Goal: Task Accomplishment & Management: Manage account settings

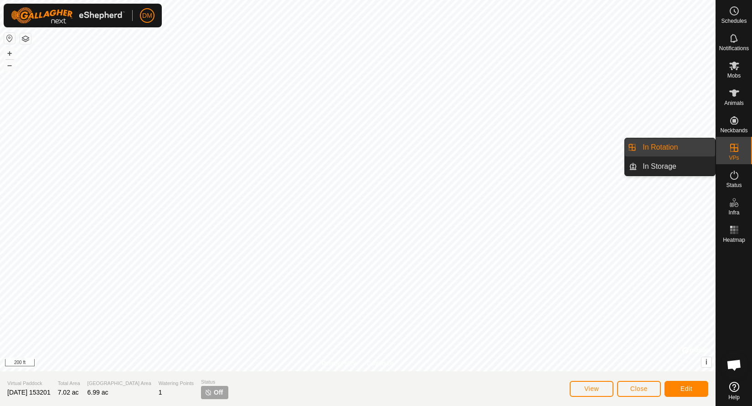
click at [738, 149] on icon at bounding box center [734, 147] width 11 height 11
click at [686, 148] on link "In Rotation" at bounding box center [676, 147] width 78 height 18
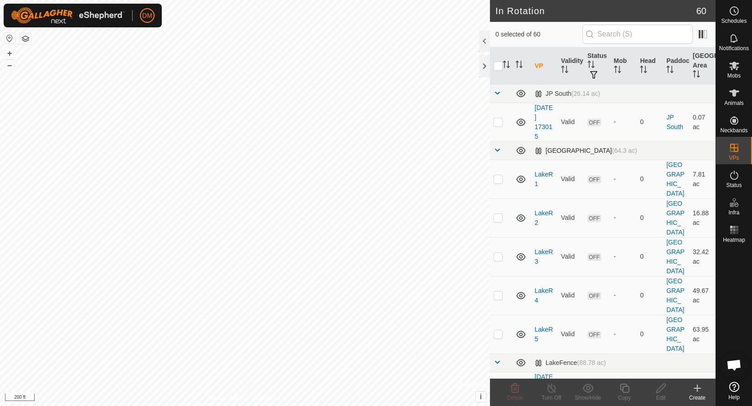
checkbox input "true"
click at [661, 389] on icon at bounding box center [660, 387] width 11 height 11
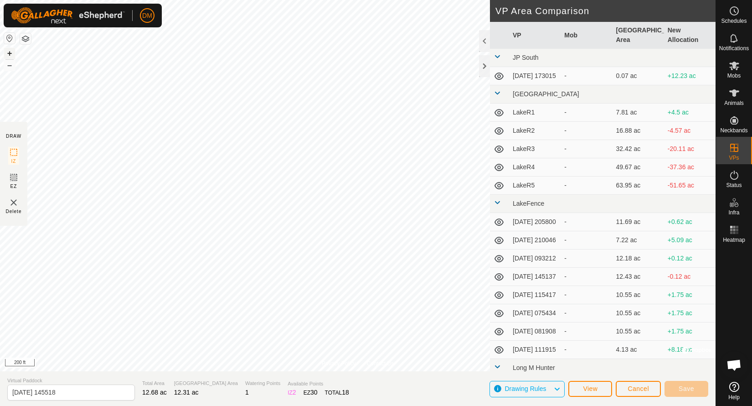
click at [9, 56] on button "+" at bounding box center [9, 53] width 11 height 11
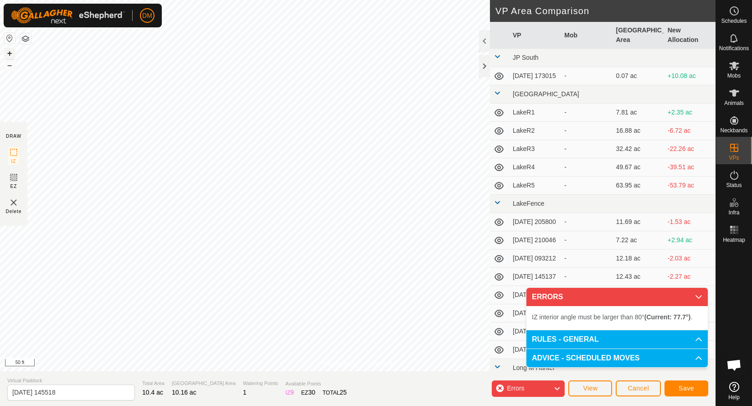
click at [10, 55] on button "+" at bounding box center [9, 53] width 11 height 11
click at [691, 387] on span "Save" at bounding box center [686, 387] width 15 height 7
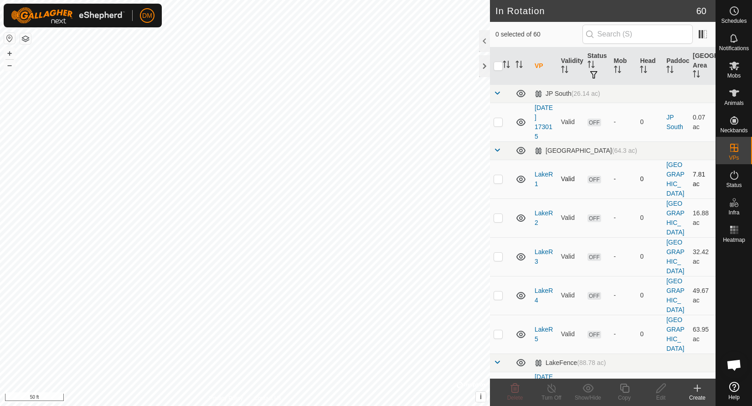
checkbox input "true"
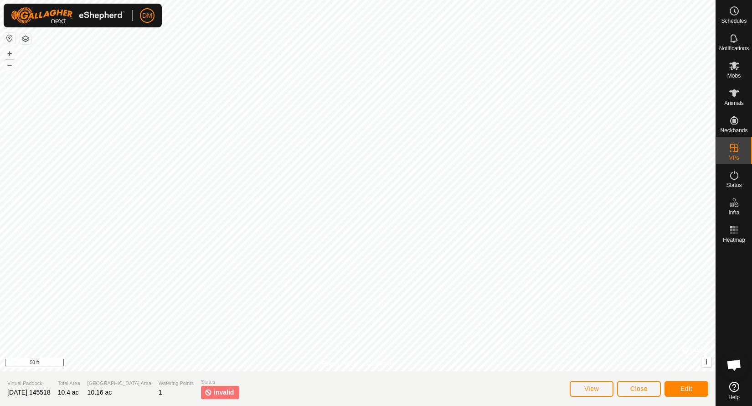
click at [214, 392] on span "invalid" at bounding box center [224, 392] width 20 height 10
click at [689, 384] on button "Edit" at bounding box center [686, 389] width 44 height 16
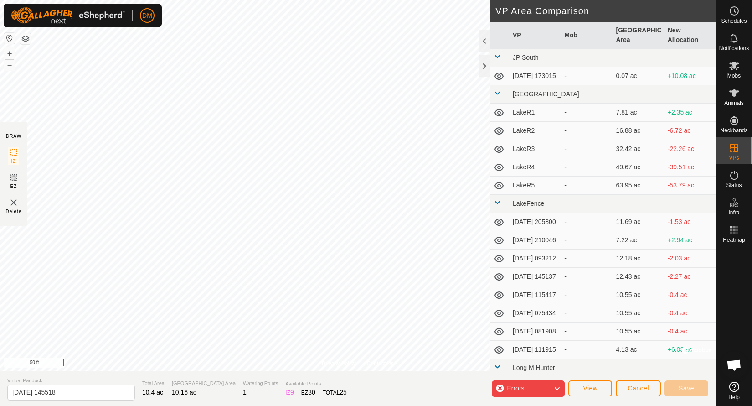
click at [532, 386] on div "Errors" at bounding box center [528, 388] width 73 height 16
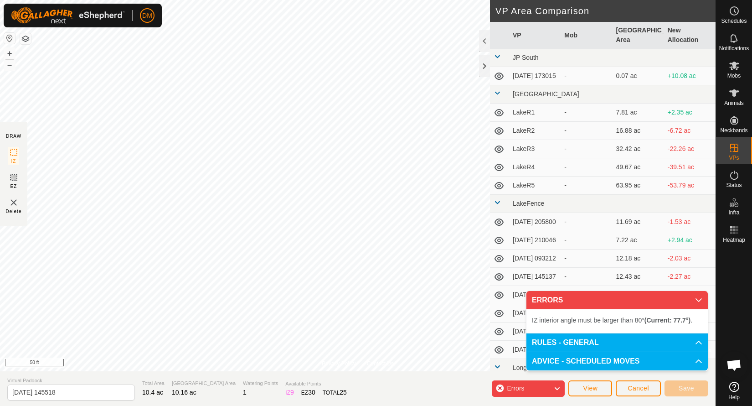
click at [590, 319] on span "IZ interior angle must be larger than 80° (Current: 77.7°) ." at bounding box center [612, 319] width 160 height 7
click at [9, 67] on button "–" at bounding box center [9, 65] width 11 height 11
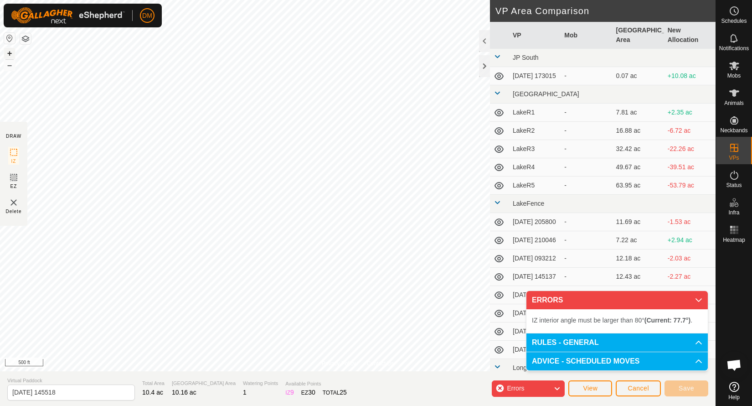
click at [9, 54] on button "+" at bounding box center [9, 53] width 11 height 11
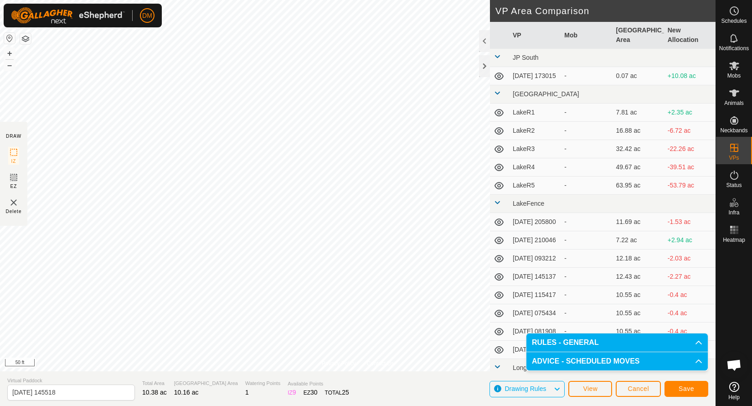
click at [690, 387] on span "Save" at bounding box center [686, 388] width 15 height 7
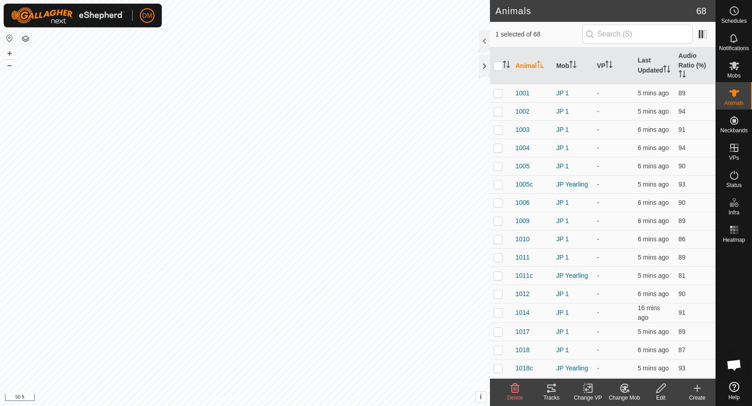
click at [552, 391] on icon at bounding box center [551, 387] width 8 height 7
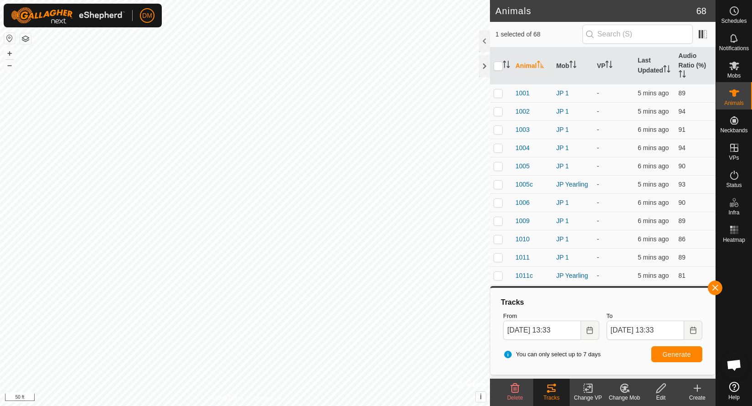
click at [739, 67] on icon at bounding box center [734, 65] width 11 height 11
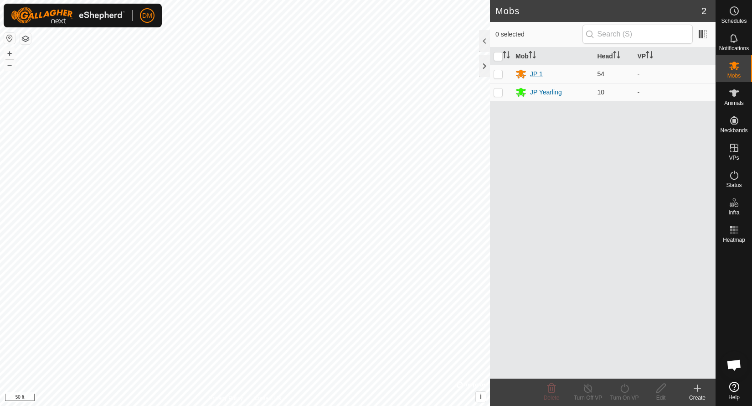
click at [537, 73] on div "JP 1" at bounding box center [536, 74] width 13 height 10
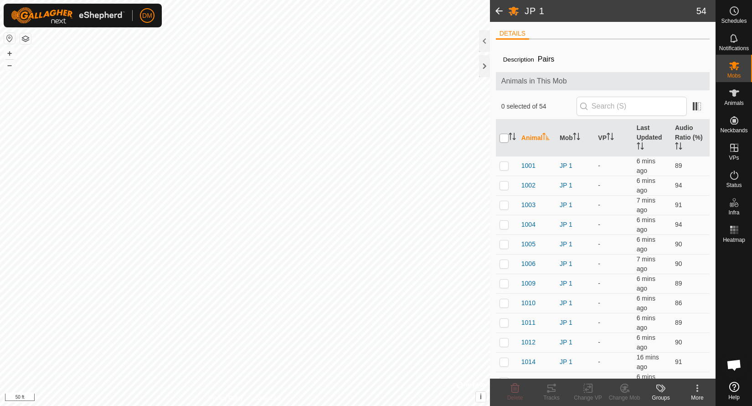
click at [506, 138] on input "checkbox" at bounding box center [504, 138] width 9 height 9
checkbox input "true"
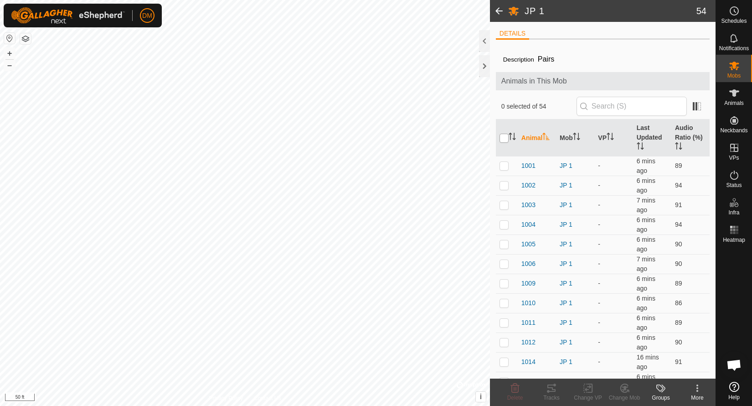
checkbox input "true"
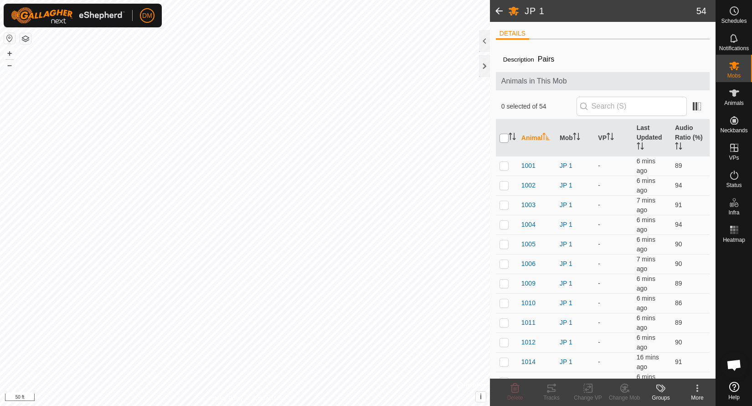
checkbox input "true"
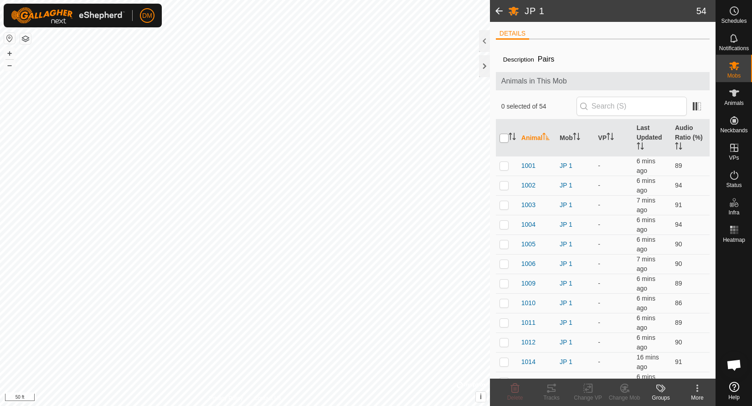
checkbox input "true"
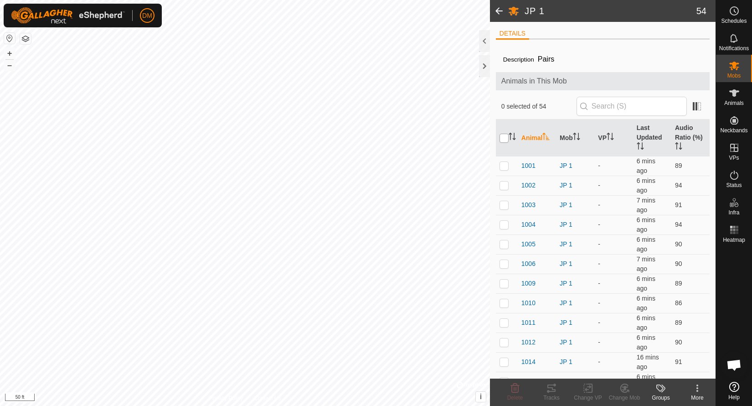
checkbox input "true"
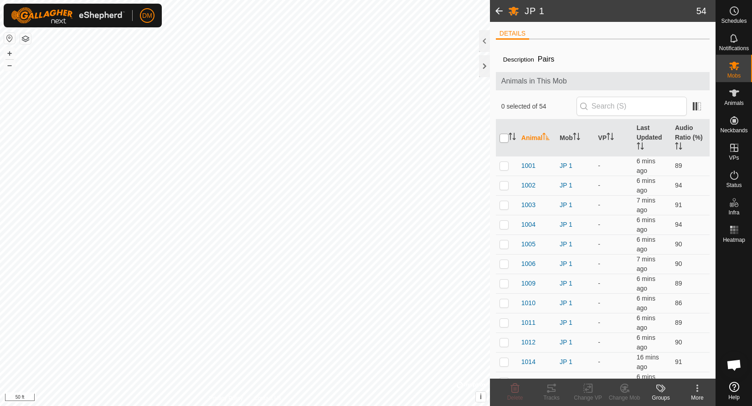
checkbox input "true"
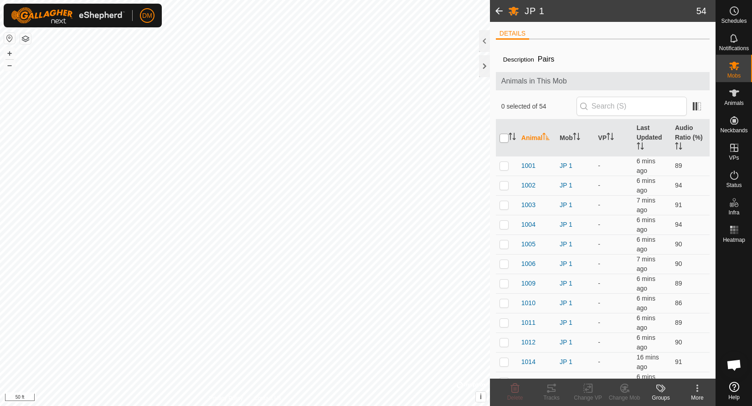
checkbox input "true"
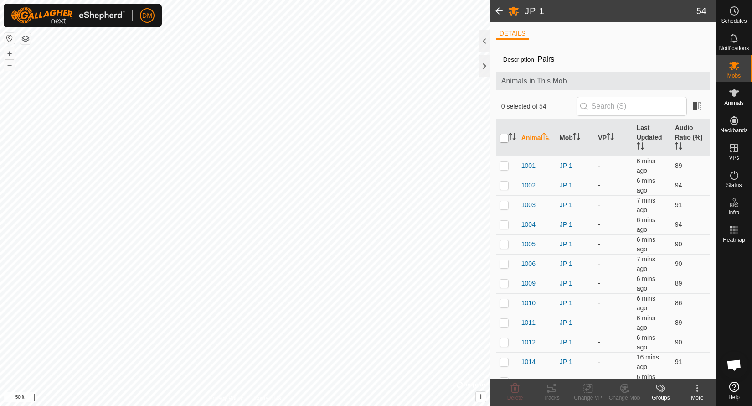
checkbox input "true"
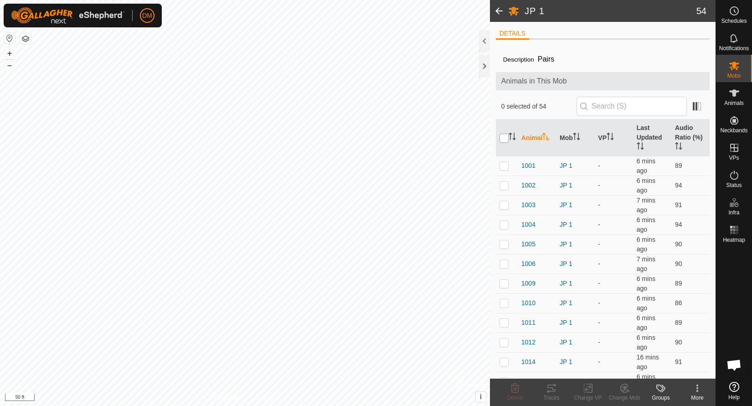
checkbox input "true"
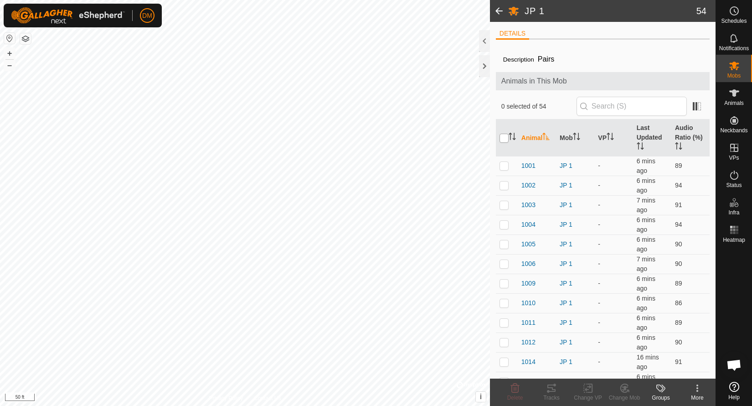
checkbox input "true"
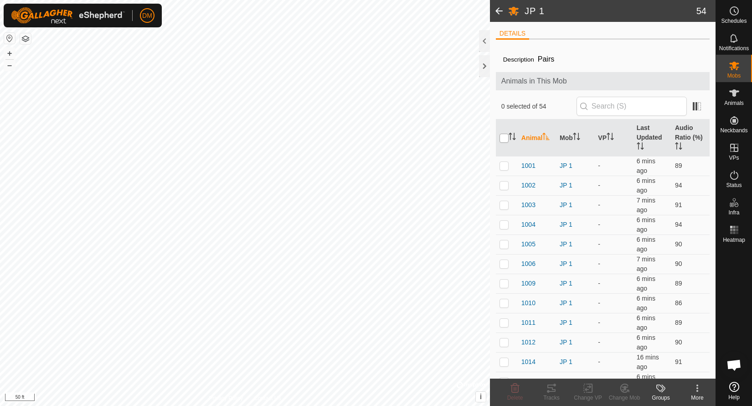
checkbox input "true"
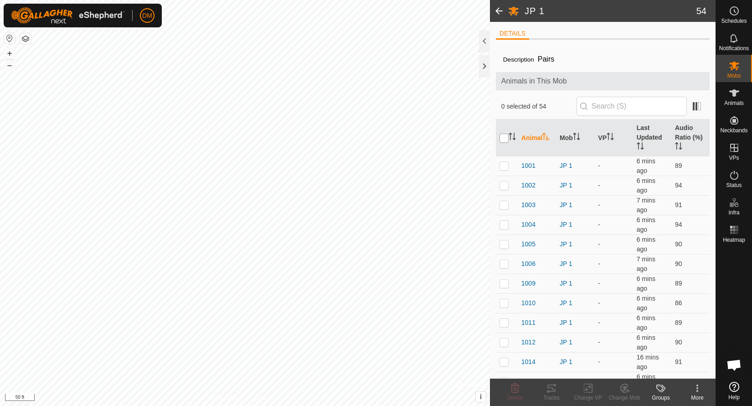
checkbox input "true"
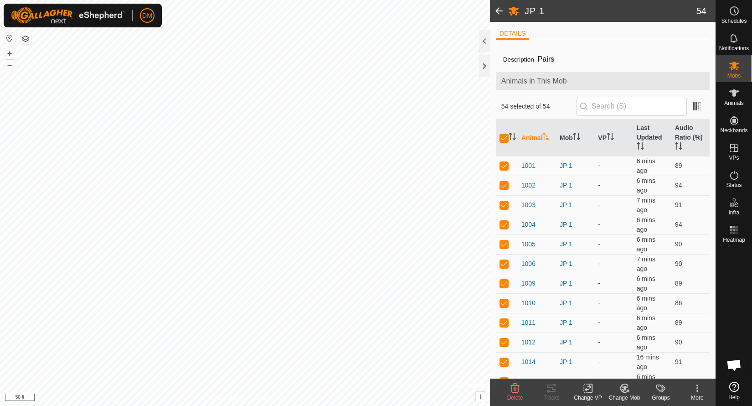
click at [587, 391] on icon at bounding box center [587, 387] width 11 height 11
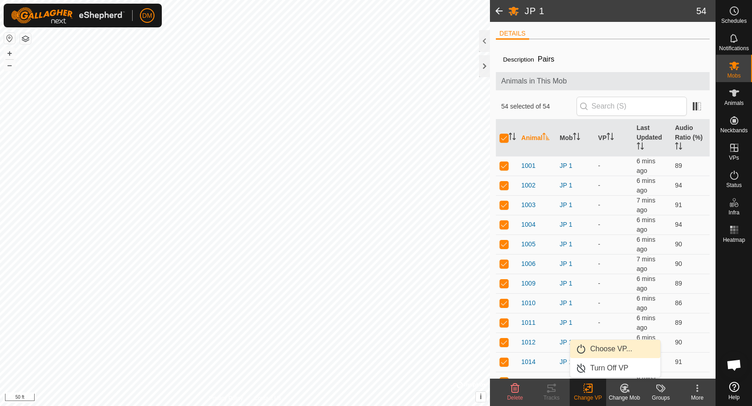
click at [601, 348] on link "Choose VP..." at bounding box center [615, 349] width 90 height 18
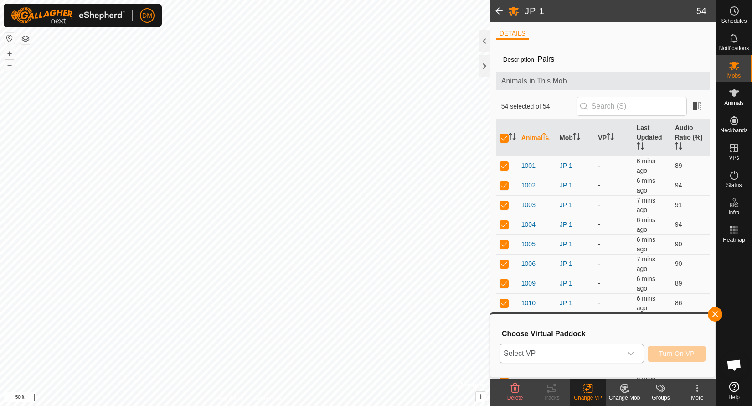
click at [574, 351] on span "Select VP" at bounding box center [561, 353] width 122 height 18
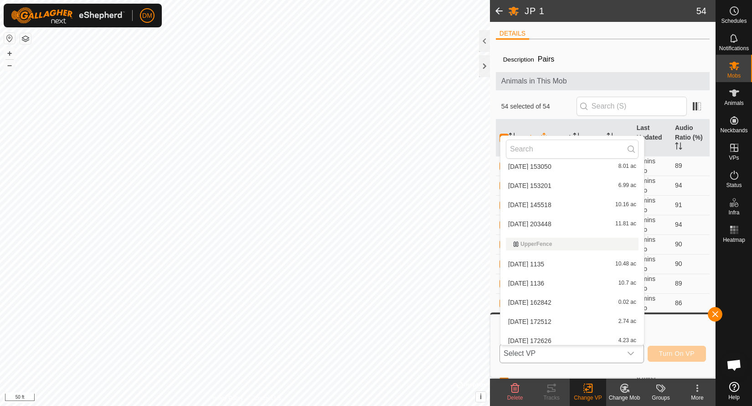
scroll to position [993, 0]
click at [555, 222] on li "2025-03-28 145518 10.16 ac" at bounding box center [572, 223] width 144 height 18
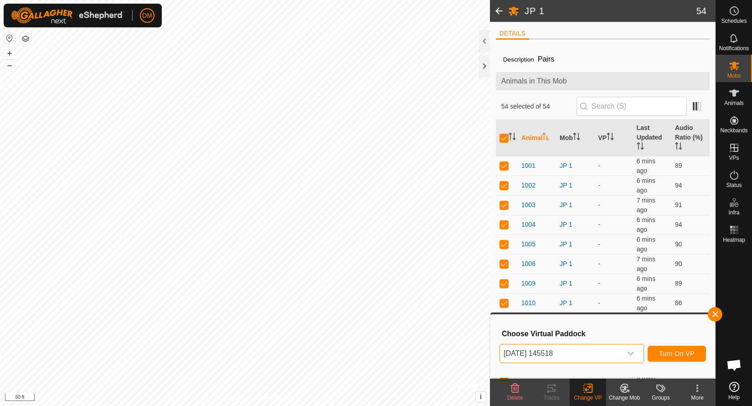
click at [673, 353] on span "Turn On VP" at bounding box center [677, 353] width 36 height 7
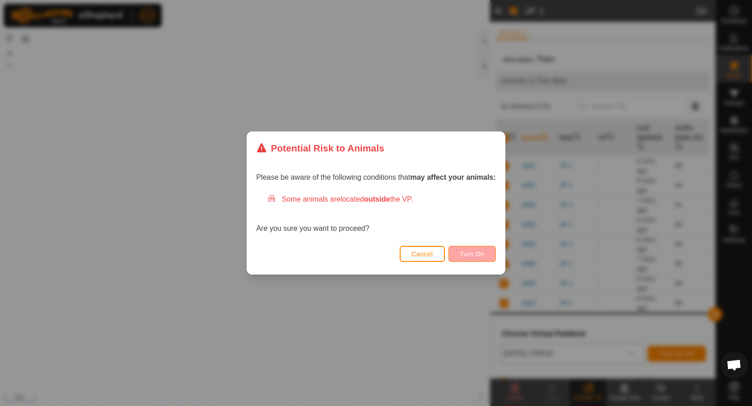
click at [471, 256] on span "Turn On" at bounding box center [472, 253] width 25 height 7
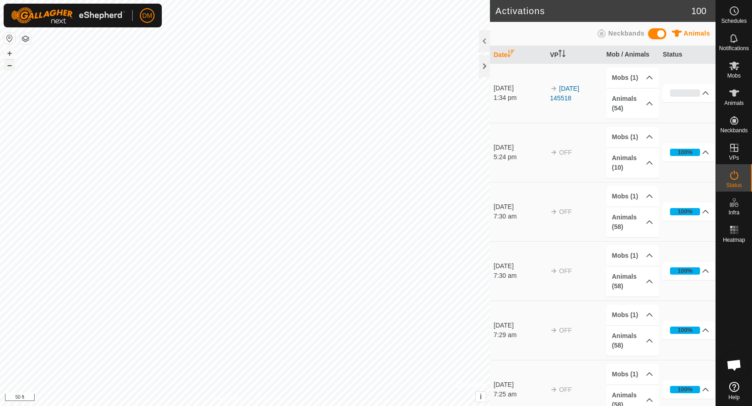
click at [12, 67] on button "–" at bounding box center [9, 65] width 11 height 11
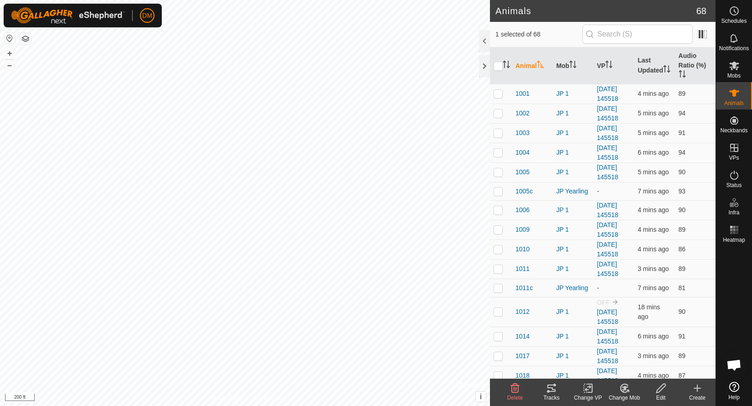
checkbox input "true"
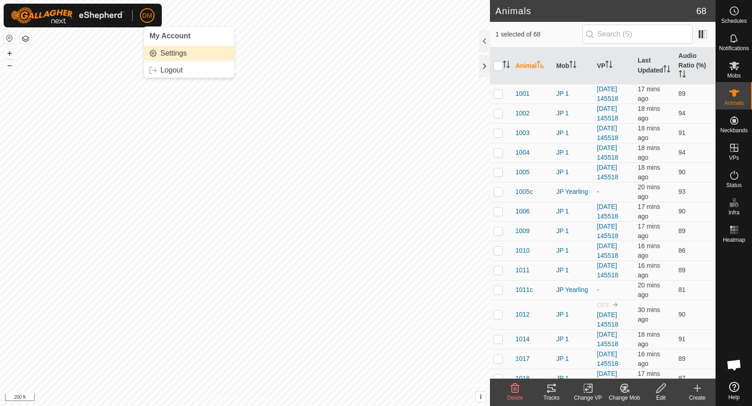
click at [174, 54] on link "Settings" at bounding box center [189, 53] width 90 height 15
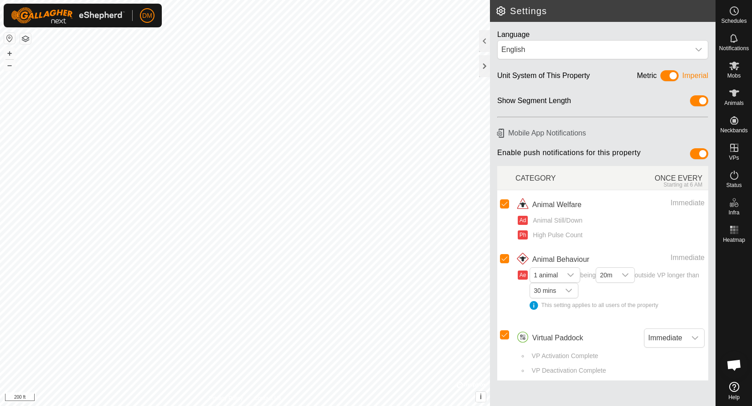
click at [28, 16] on img at bounding box center [68, 15] width 114 height 16
click at [22, 38] on button "button" at bounding box center [25, 38] width 11 height 11
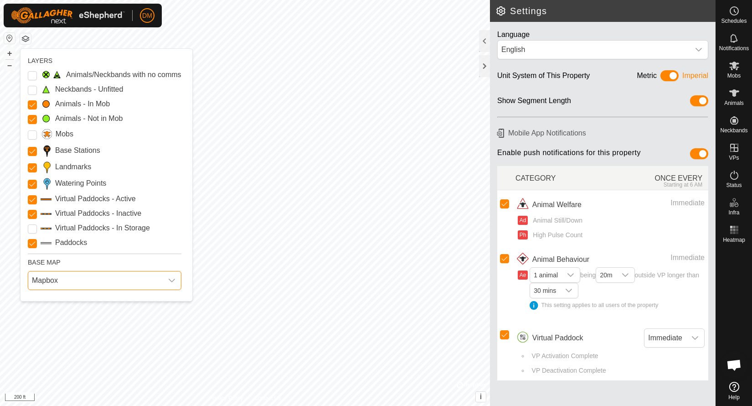
click at [95, 277] on span "Mapbox" at bounding box center [95, 280] width 134 height 18
click at [83, 321] on li "HERE" at bounding box center [105, 320] width 153 height 18
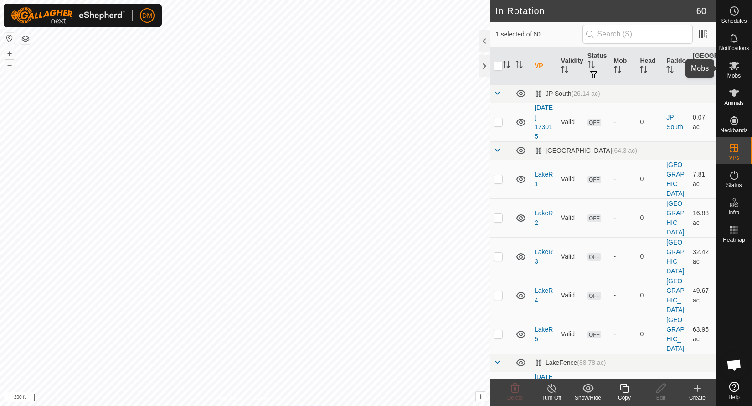
click at [738, 64] on icon at bounding box center [734, 66] width 10 height 9
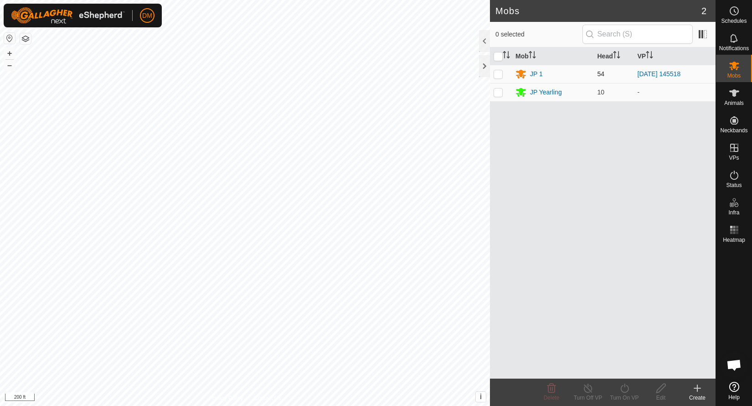
click at [499, 73] on p-checkbox at bounding box center [498, 73] width 9 height 7
checkbox input "true"
click at [587, 386] on icon at bounding box center [587, 387] width 11 height 11
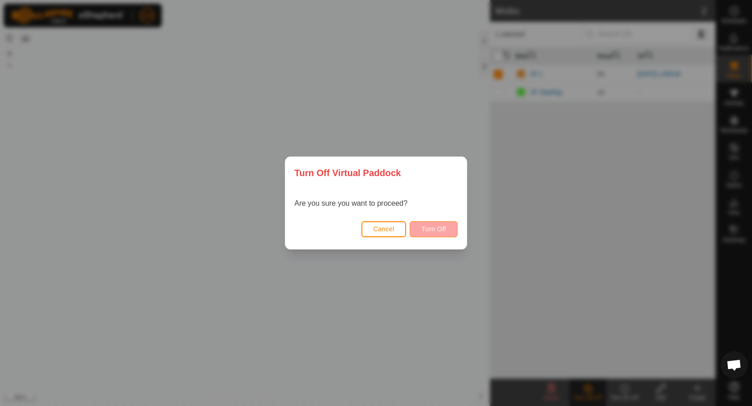
click at [441, 231] on span "Turn Off" at bounding box center [433, 228] width 25 height 7
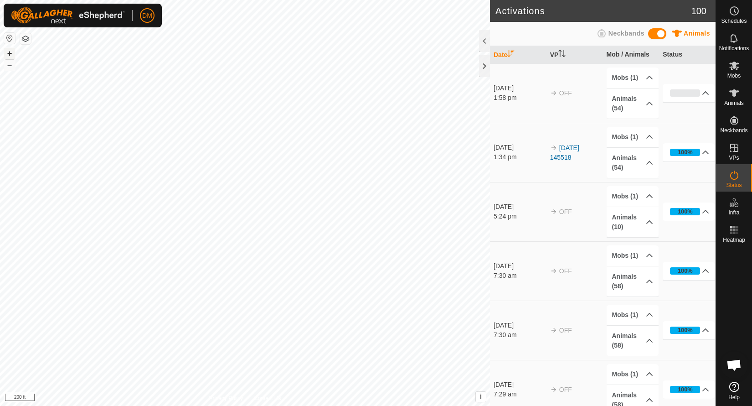
click at [5, 52] on button "+" at bounding box center [9, 53] width 11 height 11
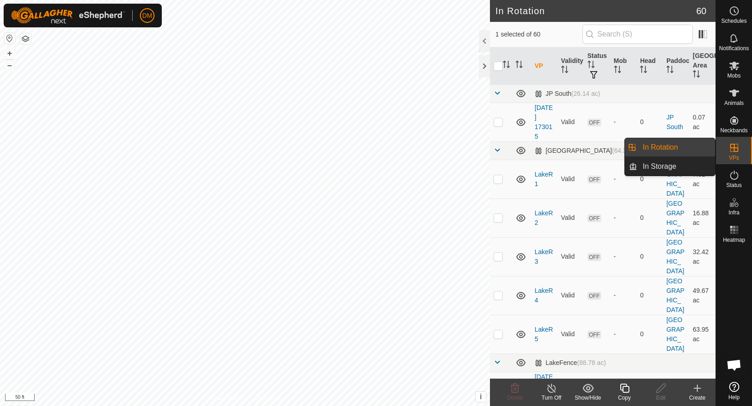
click at [738, 148] on icon at bounding box center [734, 148] width 8 height 8
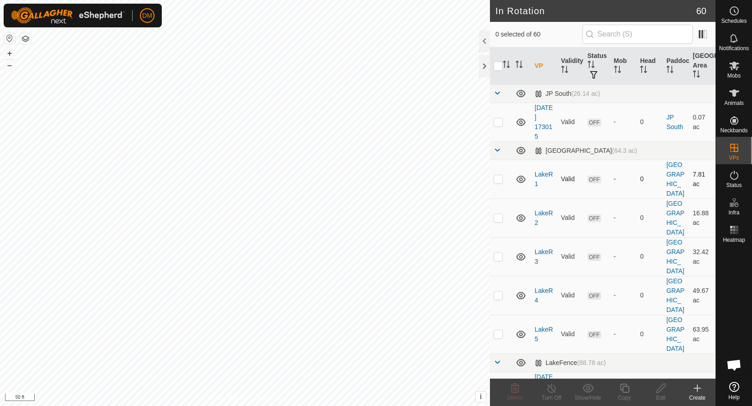
checkbox input "true"
click at [624, 390] on icon at bounding box center [624, 387] width 11 height 11
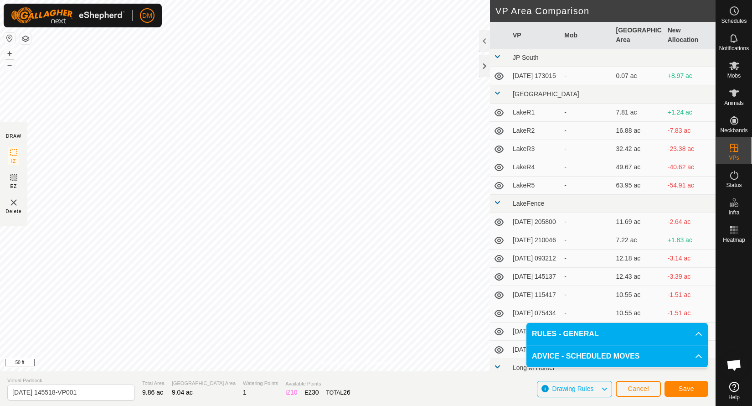
click at [689, 389] on span "Save" at bounding box center [686, 388] width 15 height 7
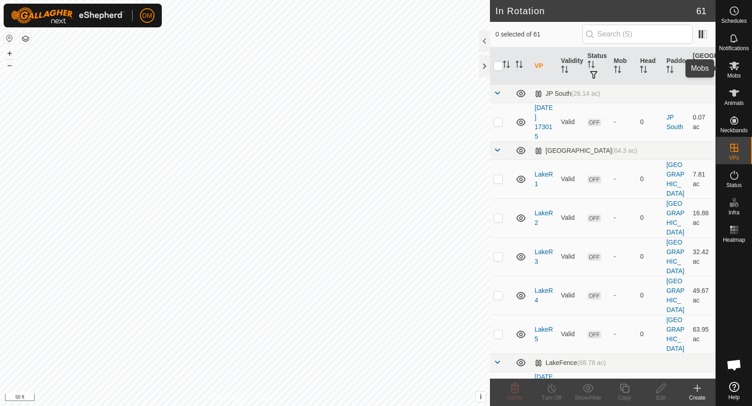
click at [736, 70] on icon at bounding box center [734, 65] width 11 height 11
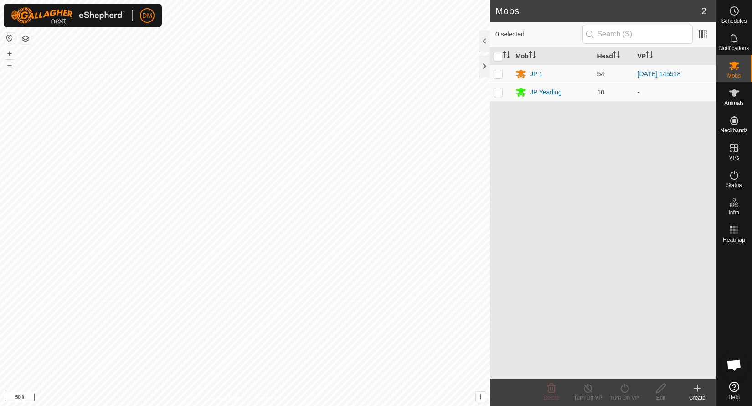
click at [501, 73] on p-checkbox at bounding box center [498, 73] width 9 height 7
checkbox input "true"
click at [626, 391] on icon at bounding box center [624, 387] width 8 height 9
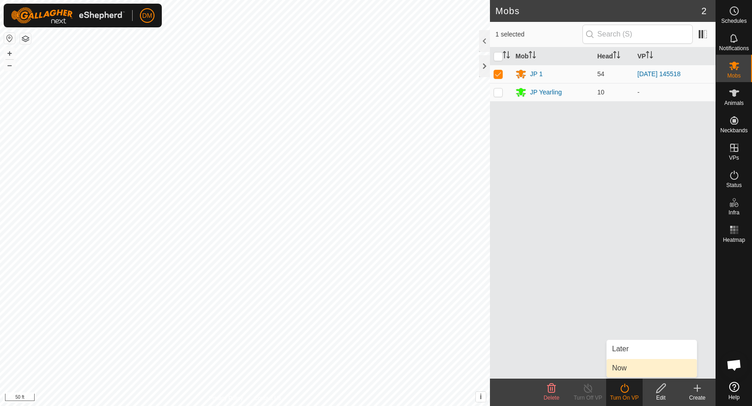
click at [625, 364] on link "Now" at bounding box center [652, 368] width 90 height 18
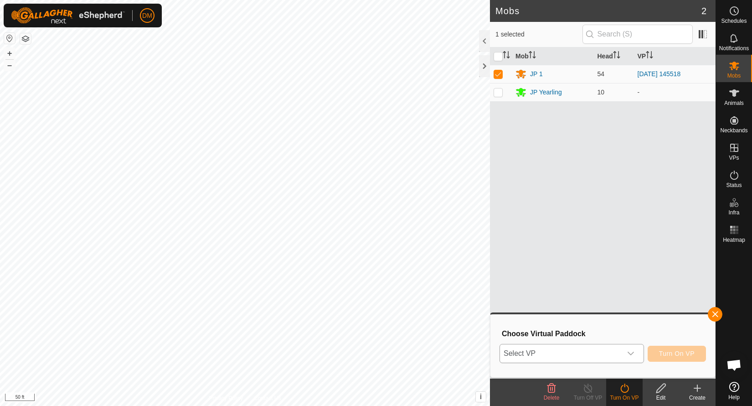
click at [582, 350] on span "Select VP" at bounding box center [561, 353] width 122 height 18
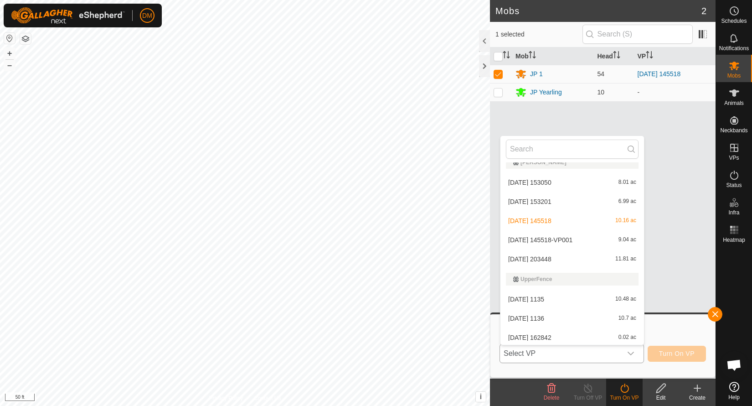
scroll to position [1020, 0]
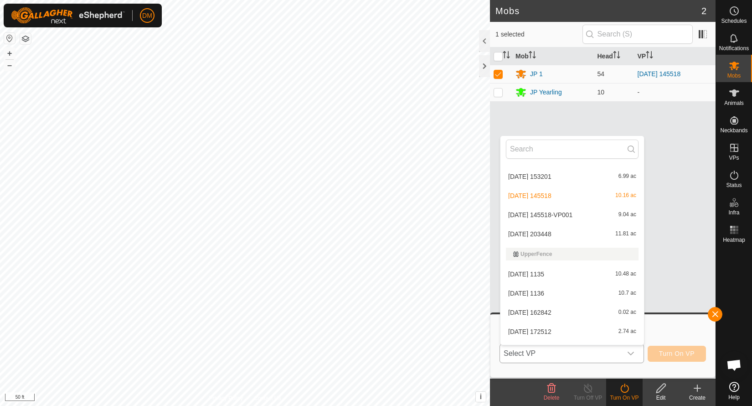
click at [535, 218] on li "[DATE] 145518-VP001 9.04 ac" at bounding box center [572, 215] width 144 height 18
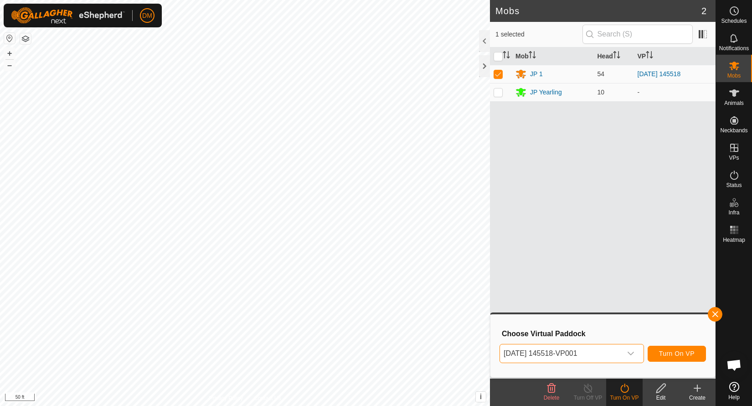
click at [680, 354] on span "Turn On VP" at bounding box center [677, 353] width 36 height 7
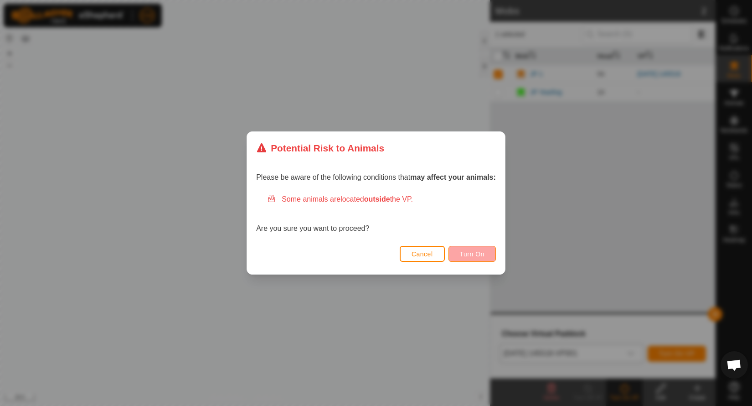
click at [471, 247] on button "Turn On" at bounding box center [471, 254] width 47 height 16
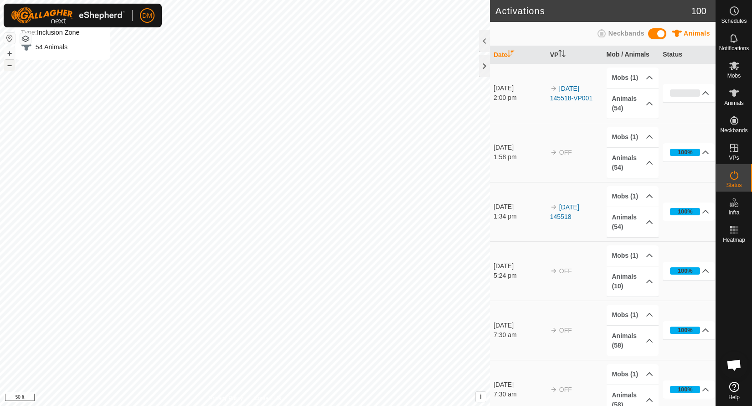
click at [9, 69] on button "–" at bounding box center [9, 65] width 11 height 11
